Goal: Task Accomplishment & Management: Use online tool/utility

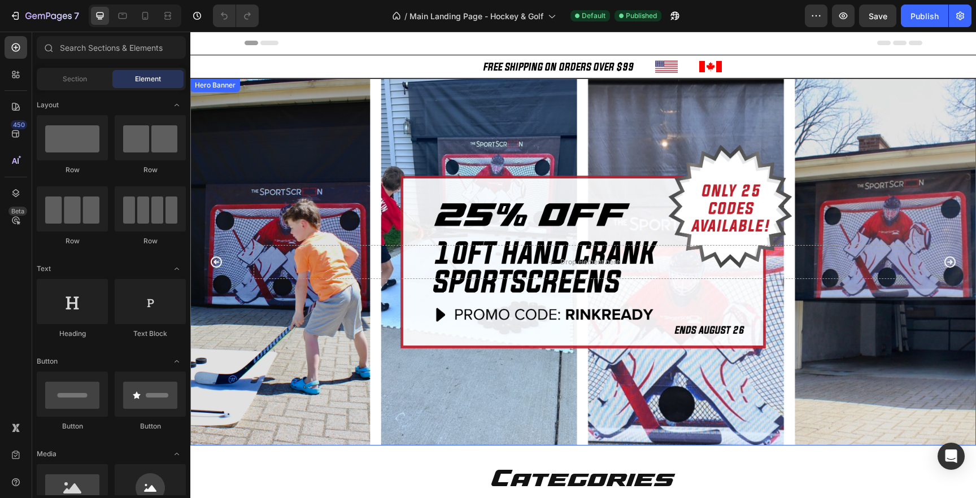
click at [727, 150] on div "Background Image" at bounding box center [583, 262] width 786 height 367
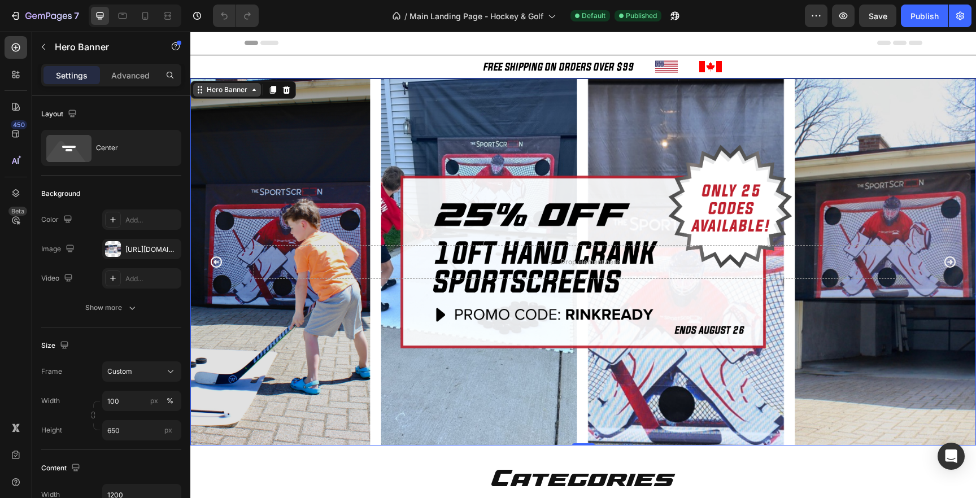
click at [219, 88] on div "Hero Banner" at bounding box center [226, 90] width 45 height 10
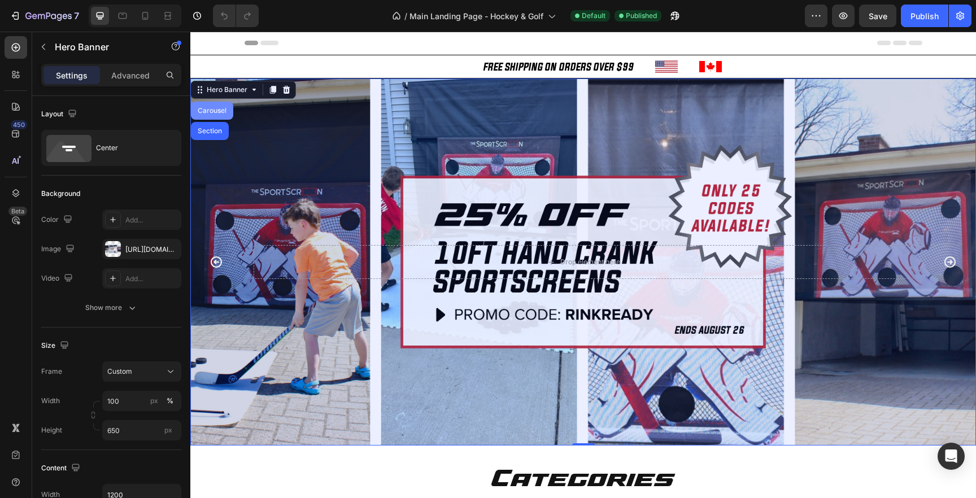
click at [216, 112] on div "Carousel" at bounding box center [211, 110] width 33 height 7
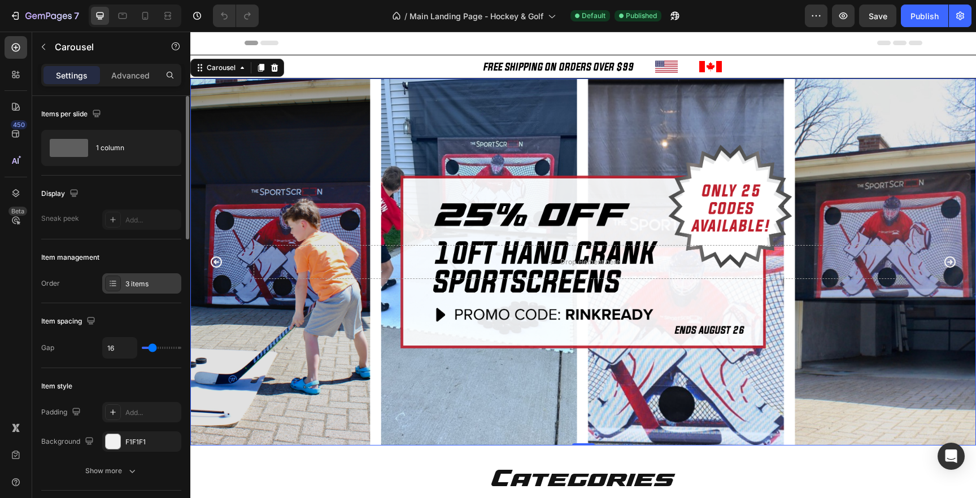
click at [128, 287] on div "3 items" at bounding box center [151, 284] width 53 height 10
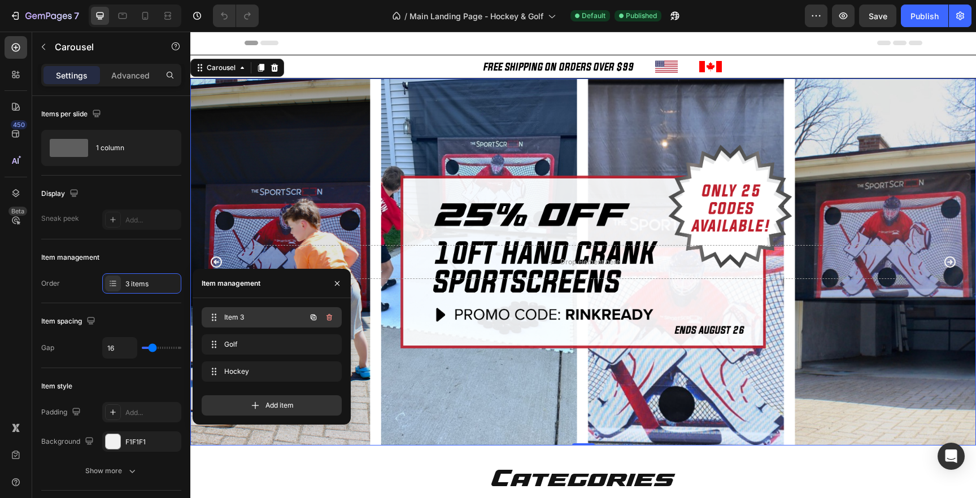
click at [269, 316] on span "Item 3" at bounding box center [256, 317] width 64 height 10
click at [330, 317] on icon "button" at bounding box center [330, 318] width 1 height 3
click at [323, 317] on div "Delete" at bounding box center [321, 317] width 21 height 10
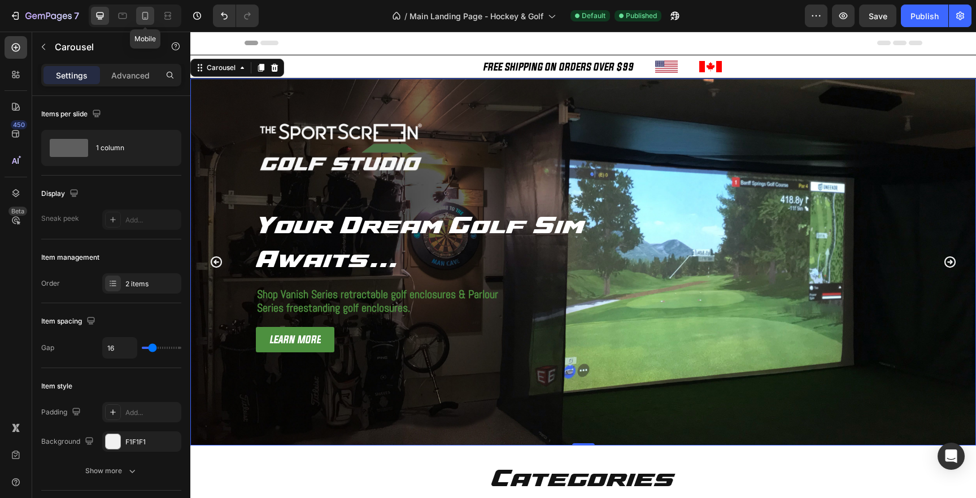
click at [146, 12] on icon at bounding box center [145, 16] width 6 height 8
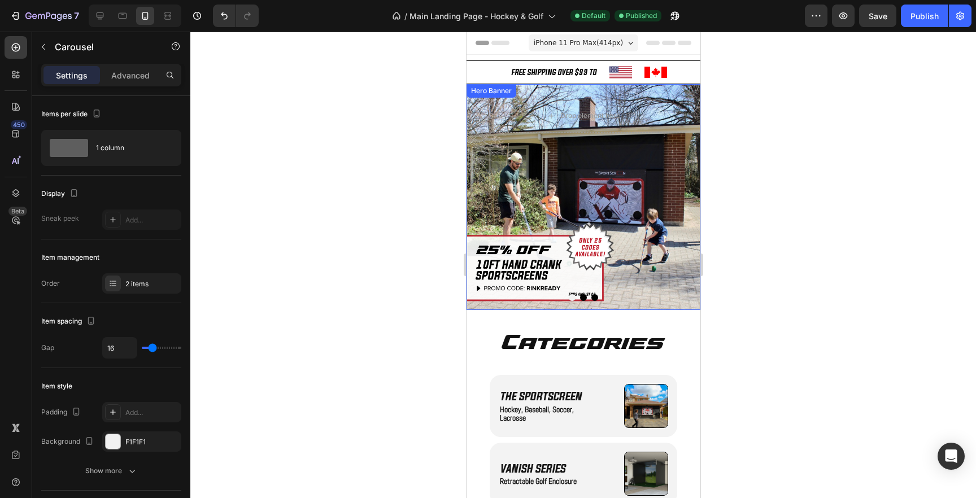
click at [477, 93] on div "Hero Banner" at bounding box center [490, 91] width 45 height 10
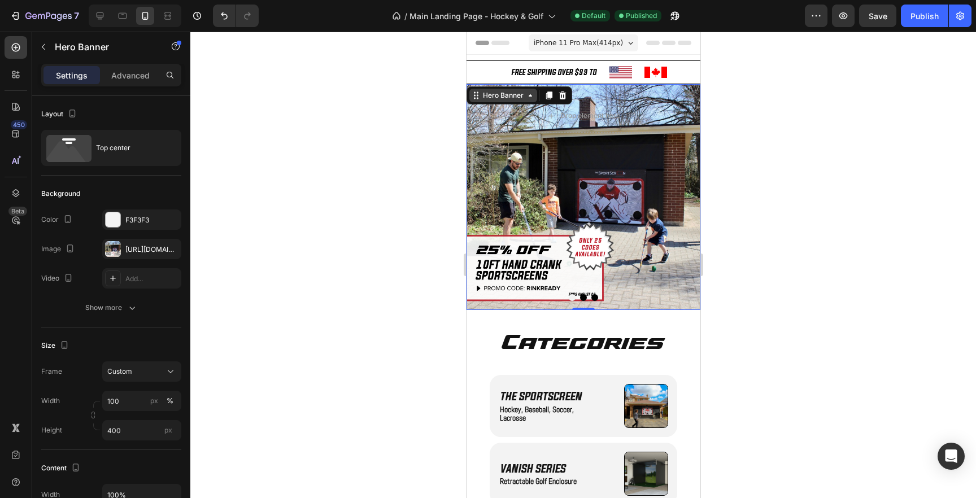
click at [495, 101] on div "Hero Banner" at bounding box center [503, 96] width 68 height 14
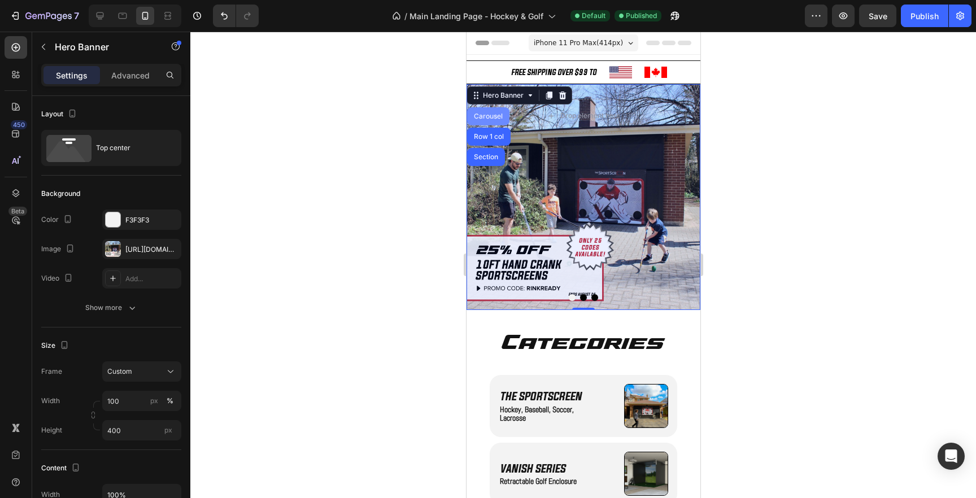
click at [494, 115] on div "Carousel" at bounding box center [487, 116] width 33 height 7
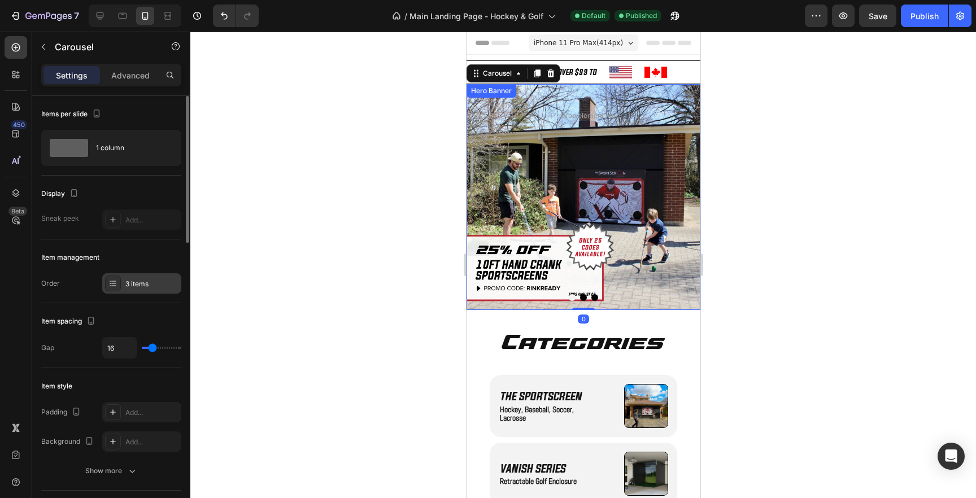
click at [132, 284] on div "3 items" at bounding box center [151, 284] width 53 height 10
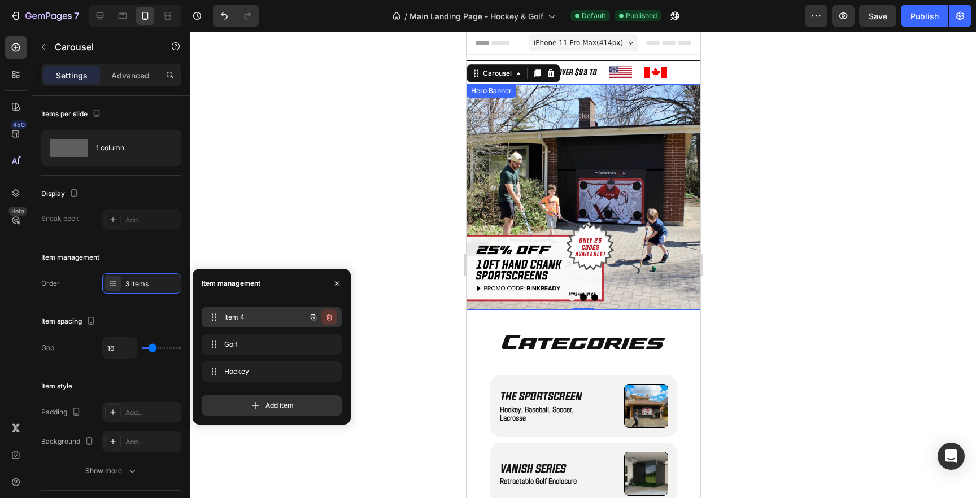
click at [330, 318] on icon "button" at bounding box center [330, 318] width 1 height 3
click at [316, 314] on div "Delete" at bounding box center [321, 317] width 21 height 10
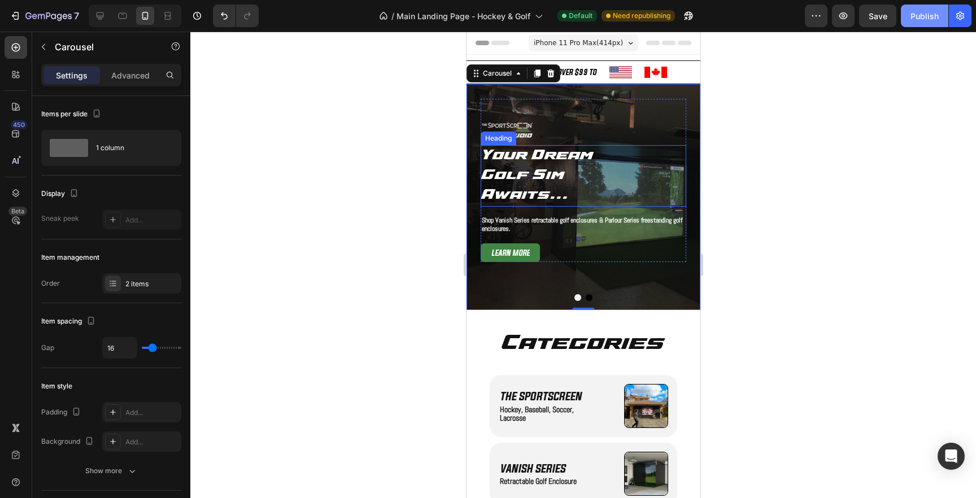
click at [918, 23] on button "Publish" at bounding box center [924, 16] width 47 height 23
click at [121, 19] on icon at bounding box center [122, 15] width 11 height 11
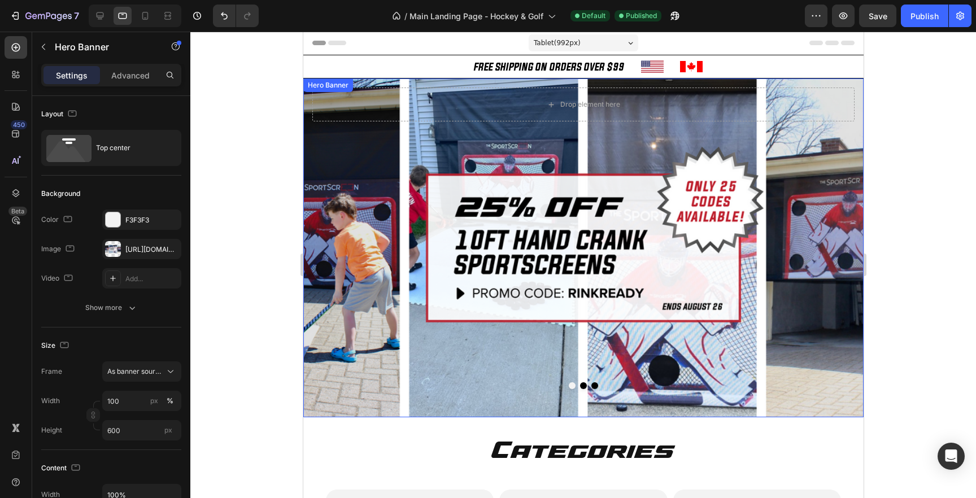
click at [323, 158] on div "Overlay" at bounding box center [583, 248] width 560 height 339
click at [334, 93] on div "Hero Banner" at bounding box center [339, 90] width 45 height 10
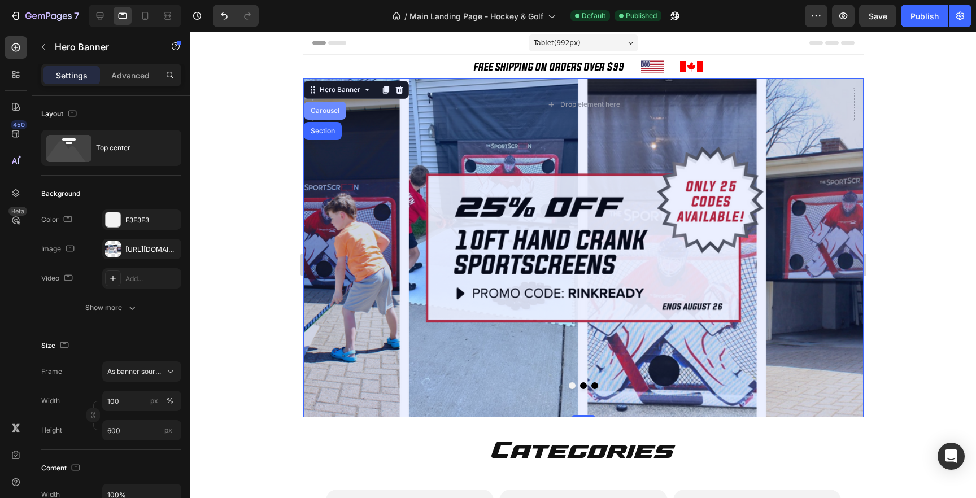
click at [329, 111] on div "Carousel" at bounding box center [324, 110] width 33 height 7
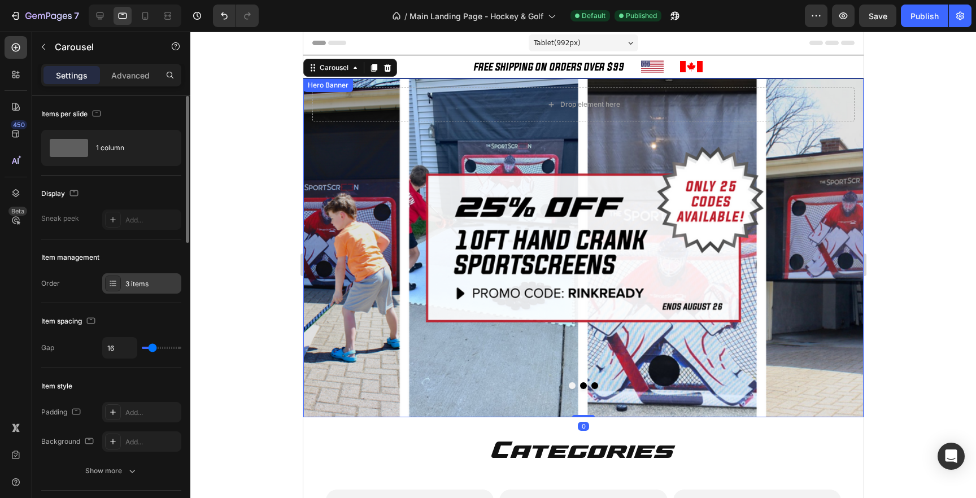
click at [145, 284] on div "3 items" at bounding box center [151, 284] width 53 height 10
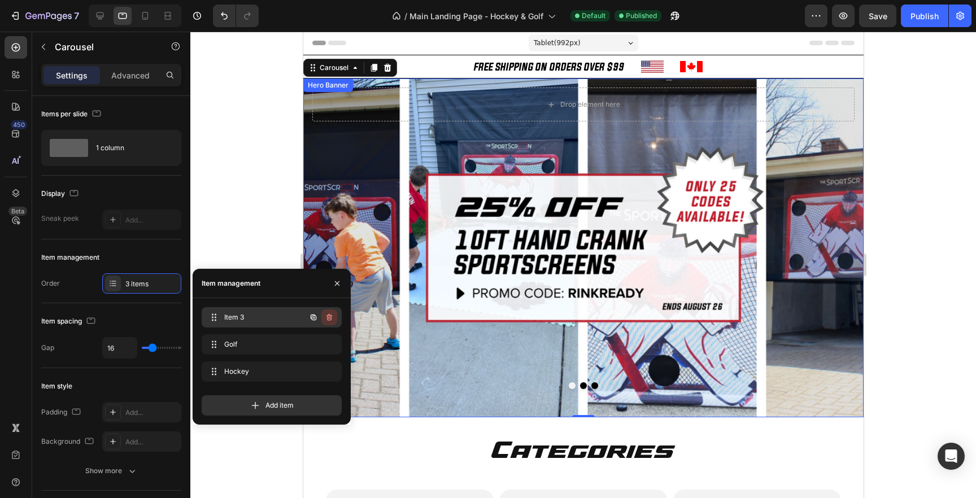
click at [327, 316] on icon "button" at bounding box center [329, 317] width 6 height 7
click at [333, 316] on button "Delete" at bounding box center [321, 318] width 31 height 16
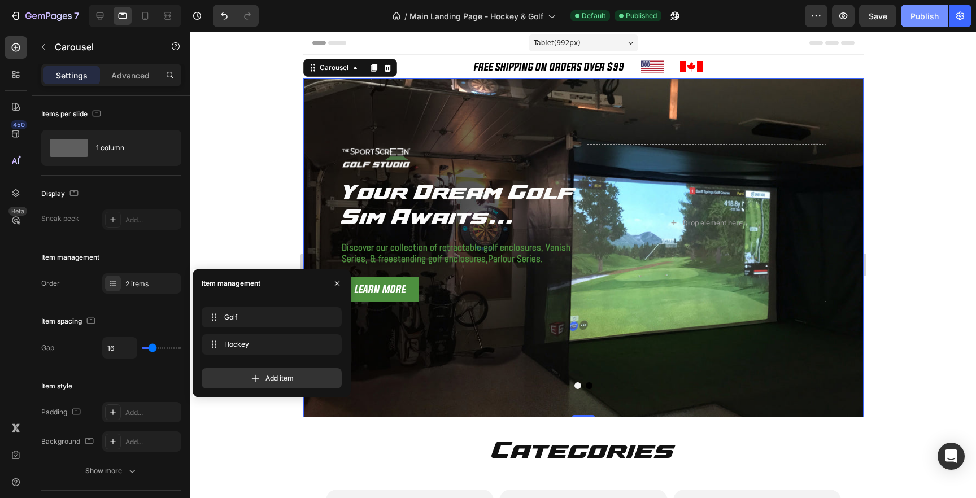
click at [938, 13] on div "Publish" at bounding box center [925, 16] width 28 height 12
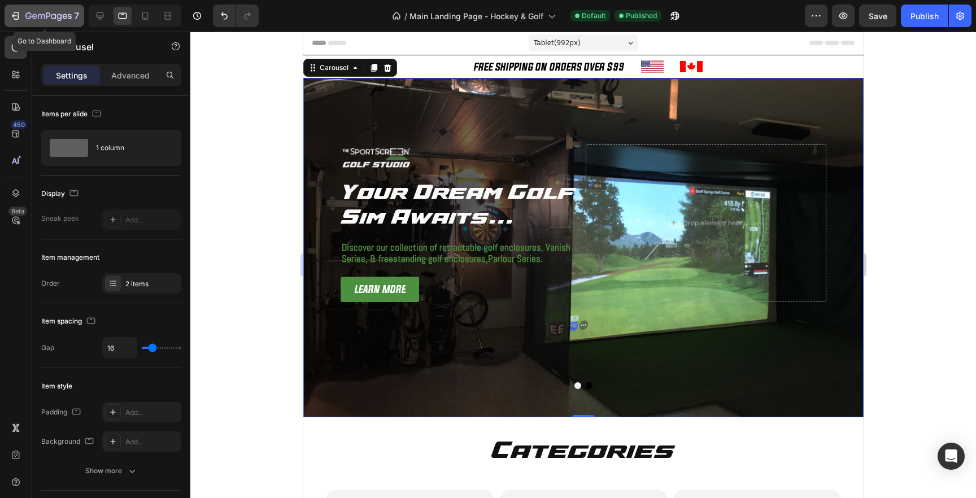
click at [32, 15] on icon "button" at bounding box center [34, 16] width 5 height 5
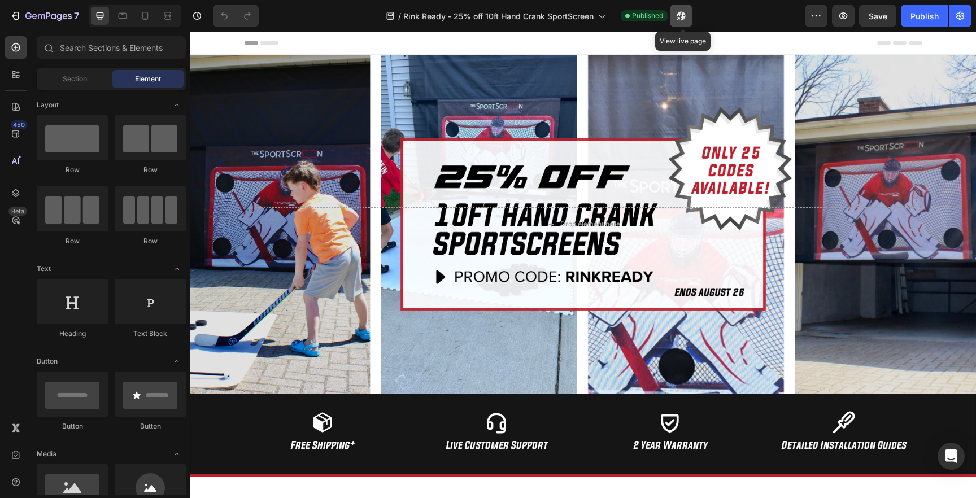
click at [680, 17] on icon "button" at bounding box center [678, 18] width 3 height 3
click at [651, 19] on span "Published" at bounding box center [647, 16] width 31 height 10
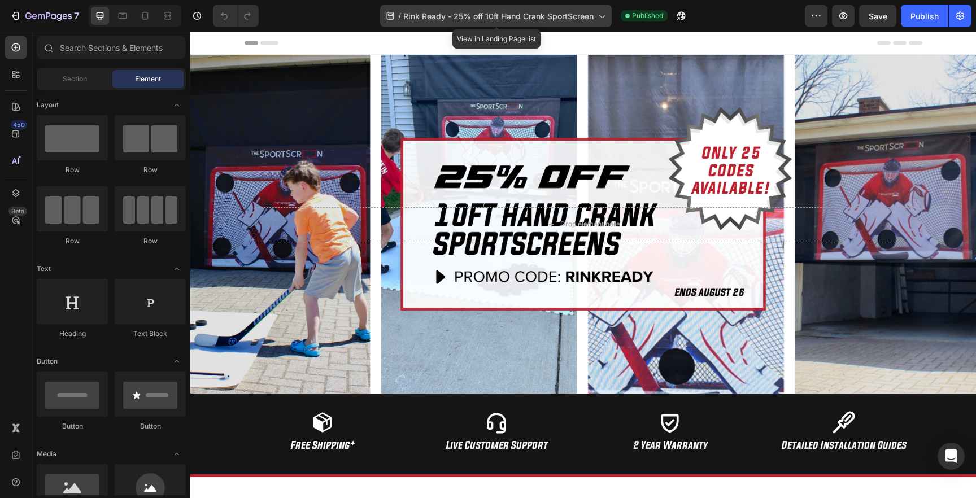
click at [603, 19] on icon at bounding box center [601, 15] width 11 height 11
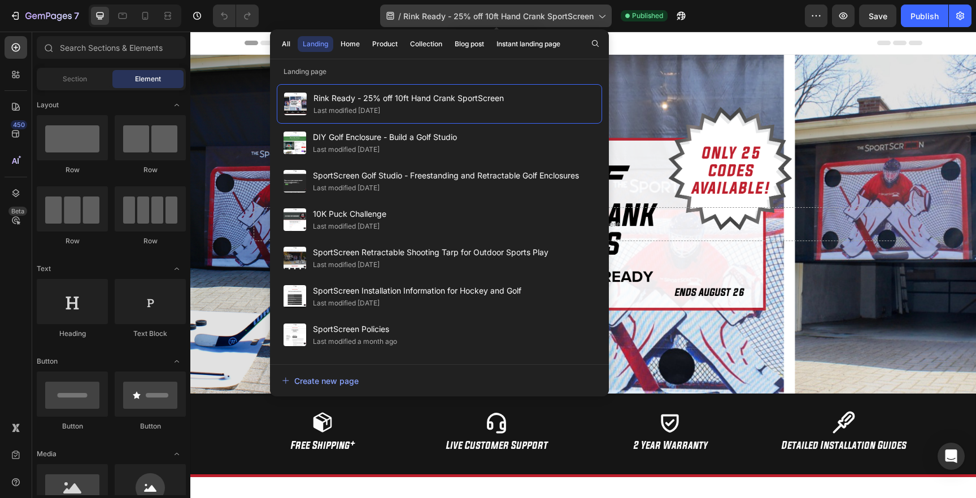
click at [603, 19] on icon at bounding box center [601, 15] width 11 height 11
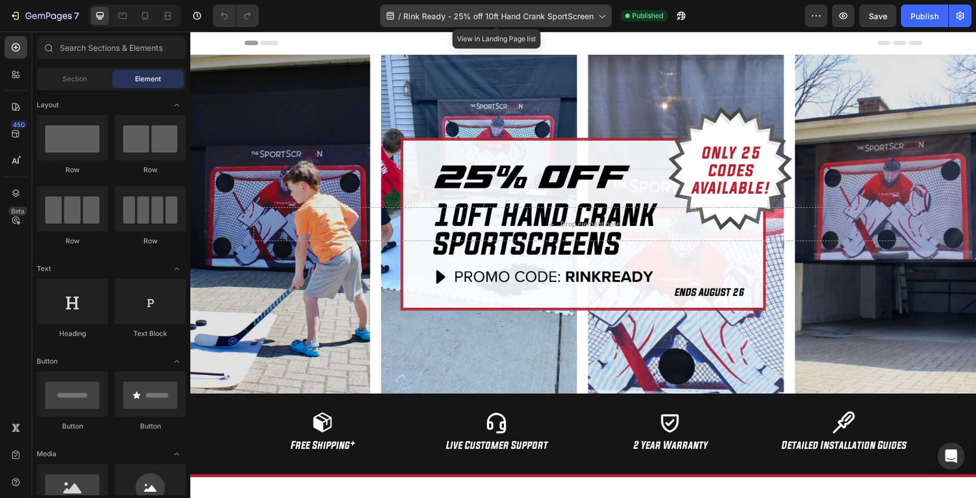
click at [585, 14] on span "Rink Ready - 25% off 10ft Hand Crank SportScreen" at bounding box center [498, 16] width 190 height 12
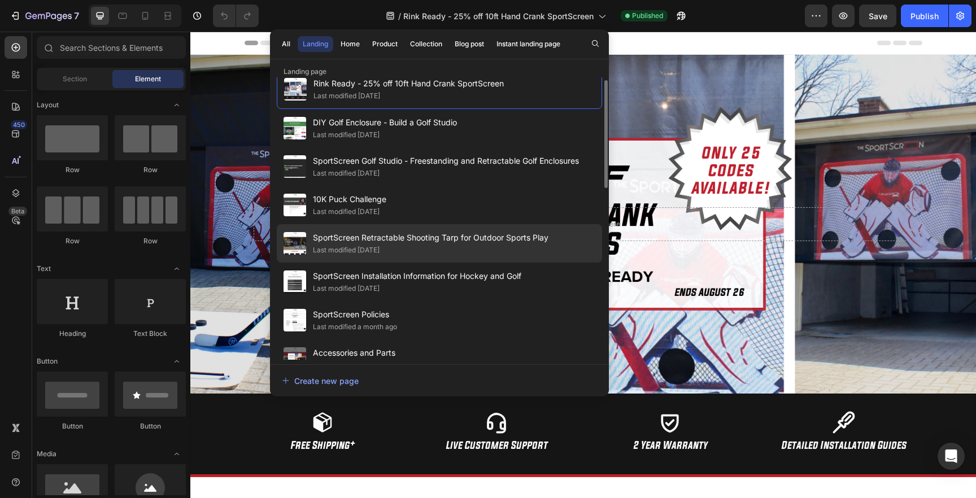
scroll to position [19, 0]
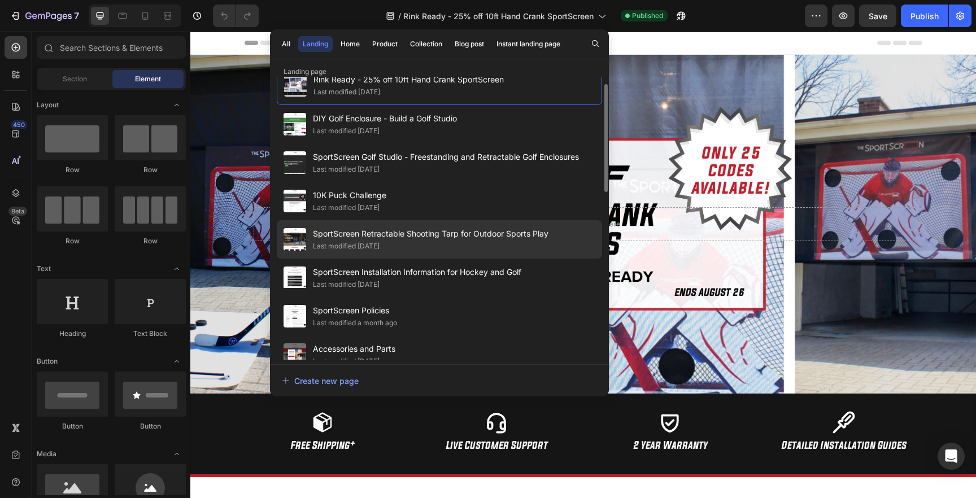
click at [316, 234] on span "SportScreen Retractable Shooting Tarp for Outdoor Sports Play" at bounding box center [431, 234] width 236 height 14
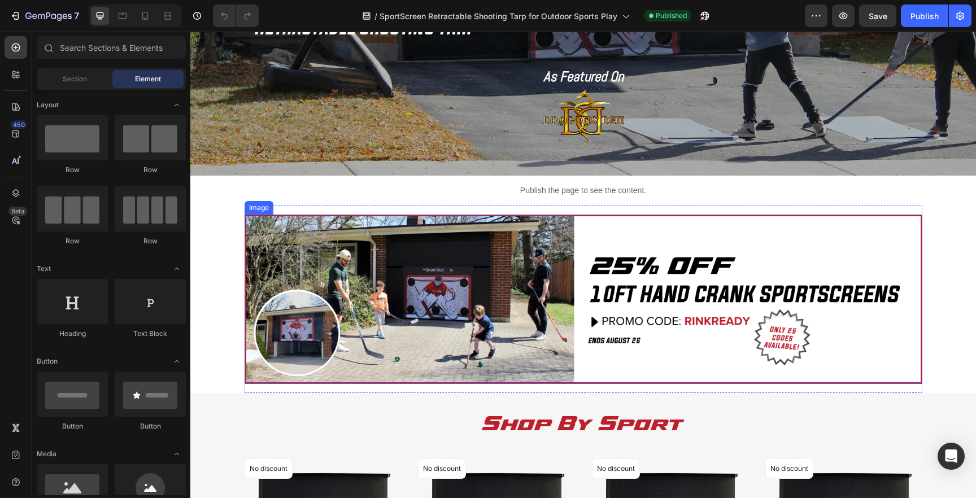
scroll to position [233, 0]
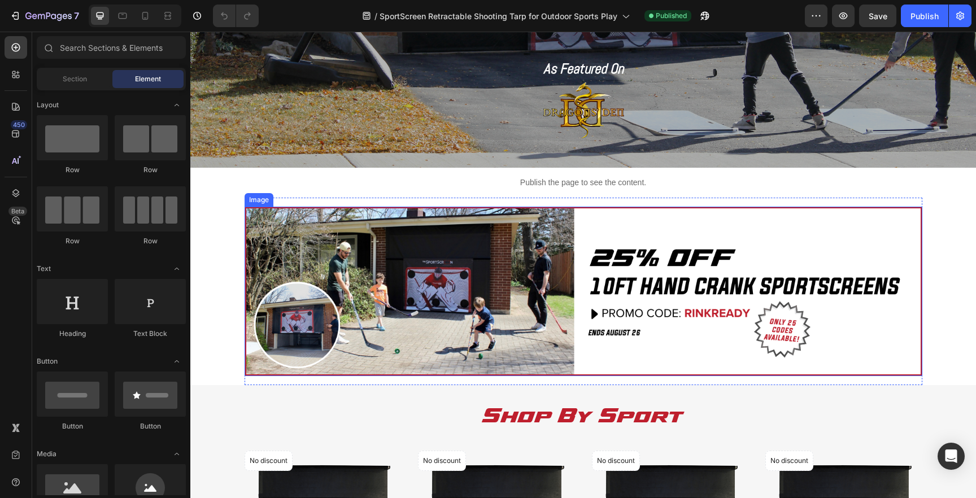
click at [499, 221] on img at bounding box center [584, 291] width 678 height 169
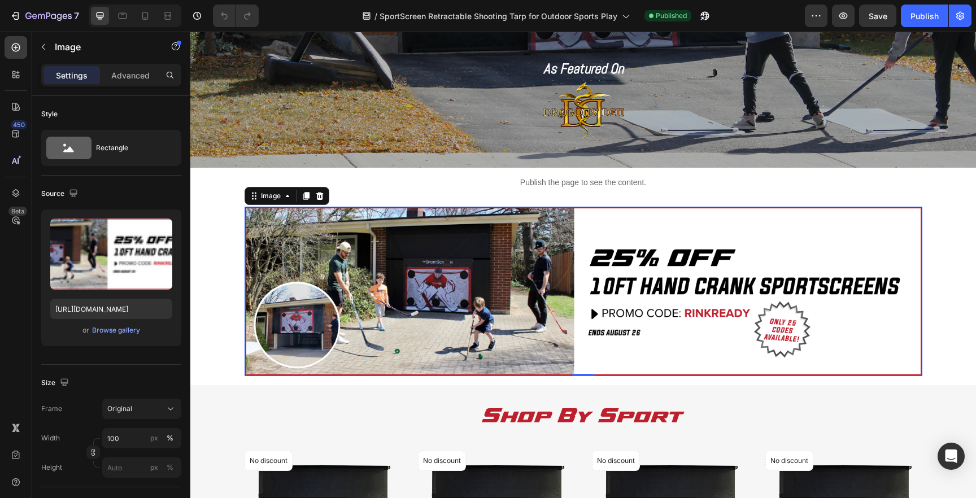
click at [830, 236] on img at bounding box center [584, 291] width 678 height 169
click at [320, 193] on icon at bounding box center [319, 196] width 7 height 8
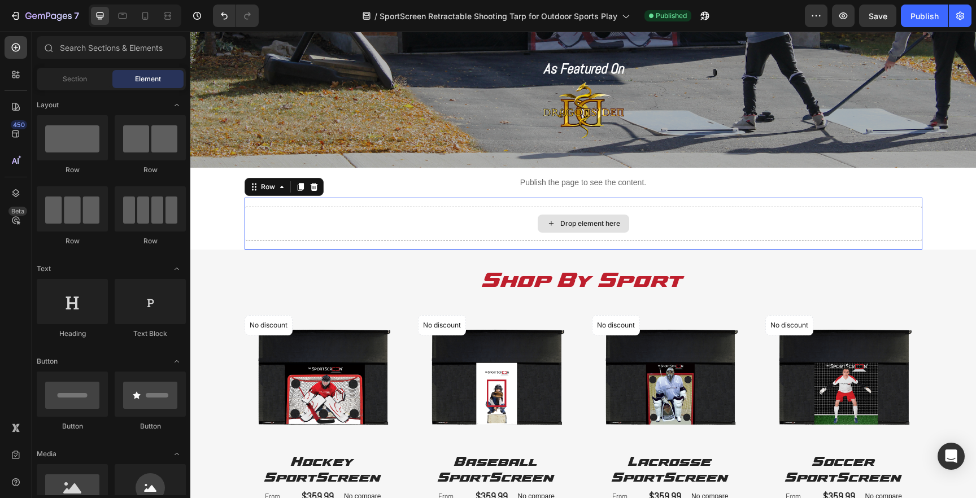
click at [391, 225] on div "Drop element here" at bounding box center [584, 224] width 678 height 34
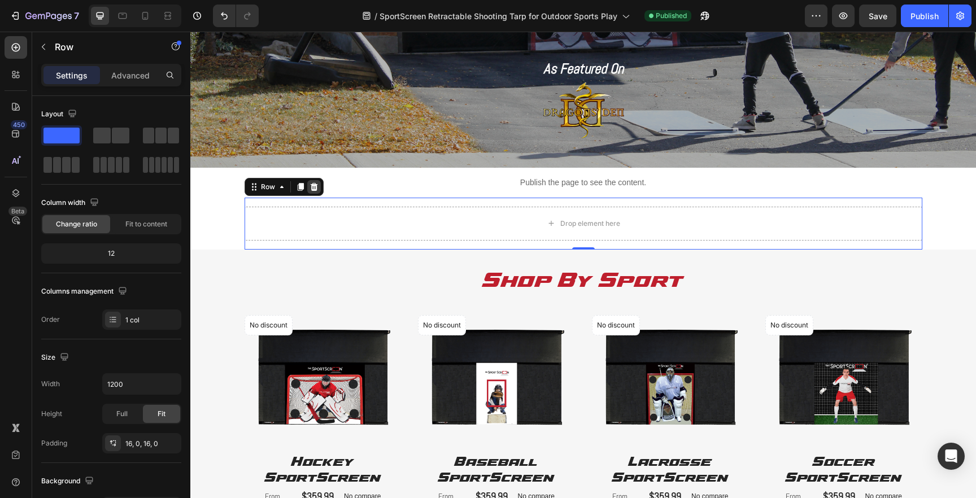
click at [317, 186] on icon at bounding box center [314, 186] width 9 height 9
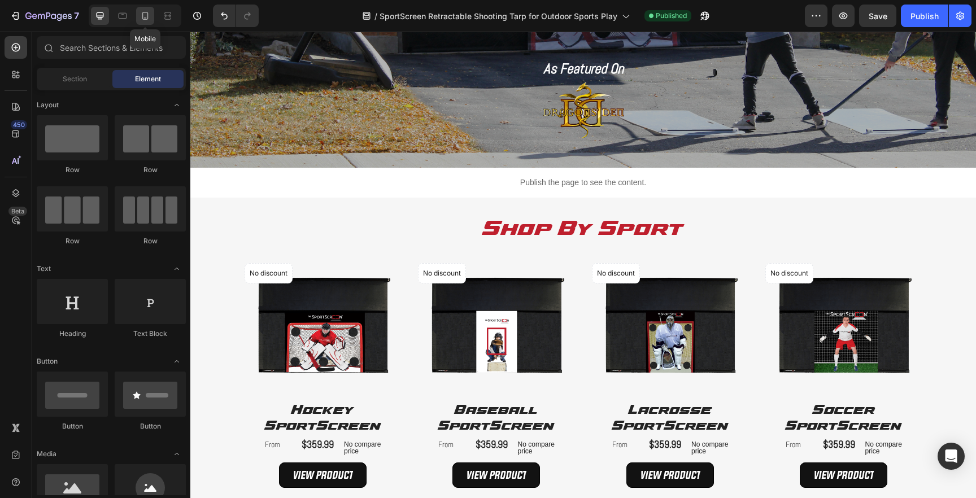
click at [145, 16] on icon at bounding box center [145, 15] width 11 height 11
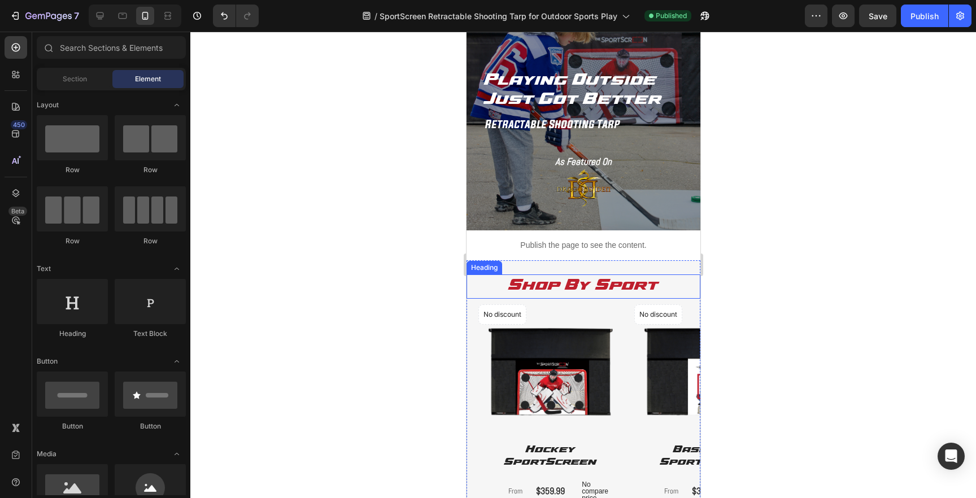
scroll to position [104, 0]
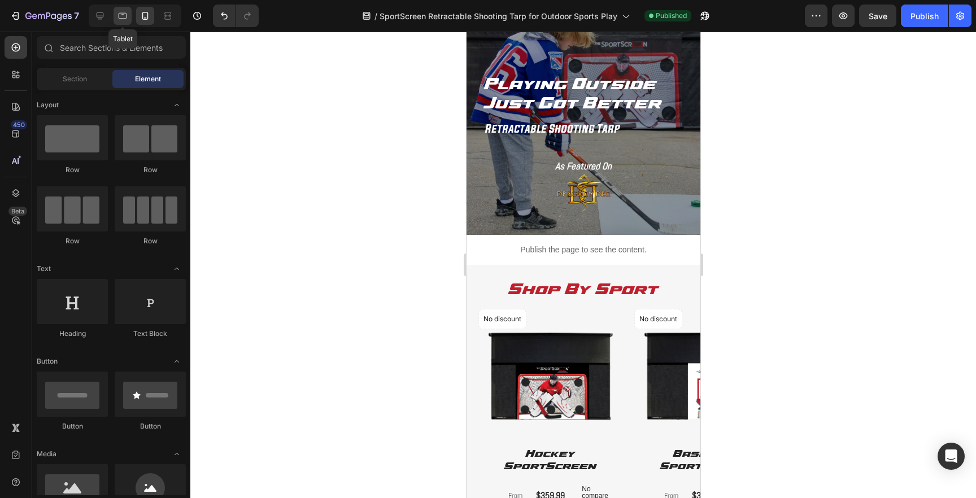
click at [125, 16] on icon at bounding box center [122, 15] width 11 height 11
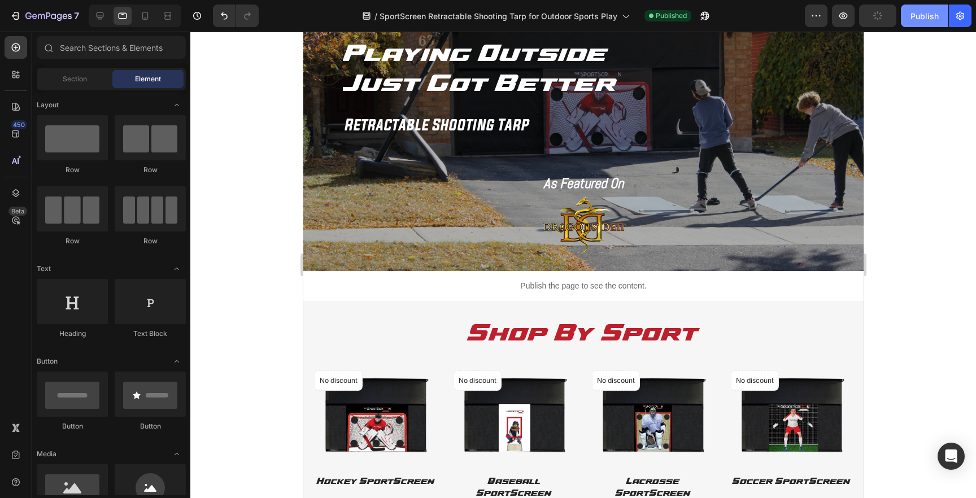
click at [921, 21] on div "Publish" at bounding box center [925, 16] width 28 height 12
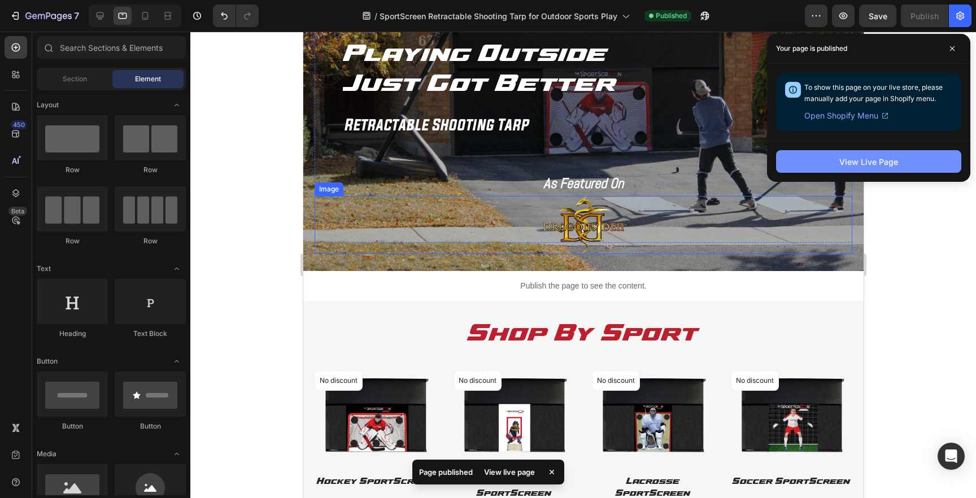
click at [881, 163] on div "View Live Page" at bounding box center [868, 162] width 59 height 12
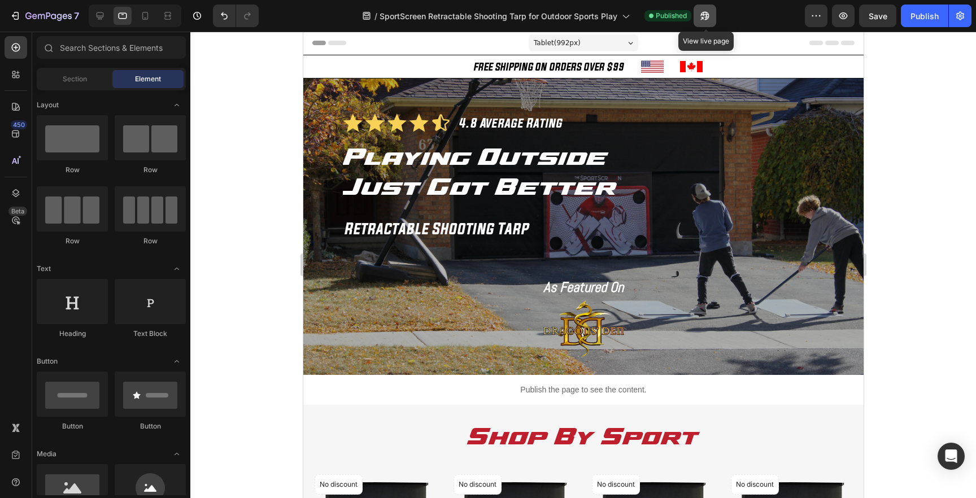
click at [704, 14] on icon "button" at bounding box center [704, 15] width 11 height 11
click at [58, 10] on div "7" at bounding box center [52, 16] width 54 height 14
